Goal: Find specific page/section: Find specific page/section

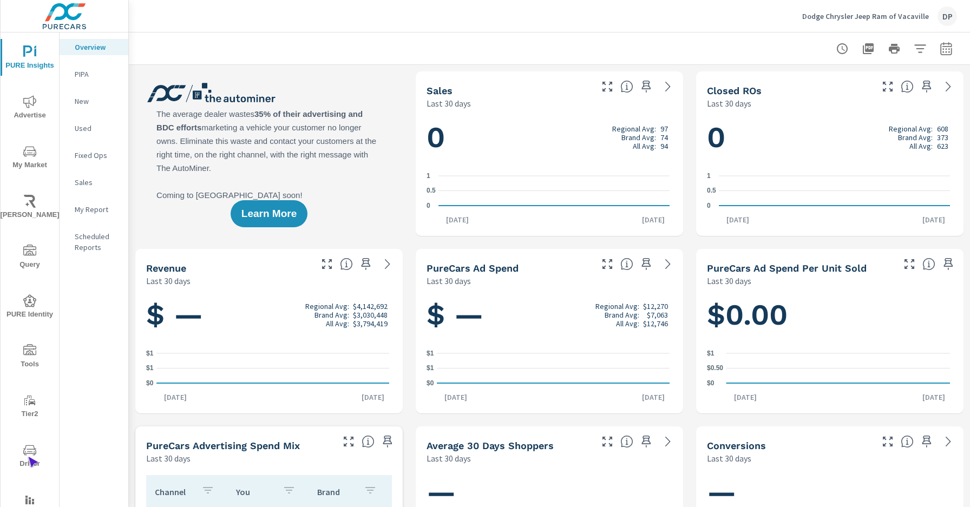
click at [28, 457] on span "Driver" at bounding box center [30, 457] width 52 height 27
